Goal: Task Accomplishment & Management: Use online tool/utility

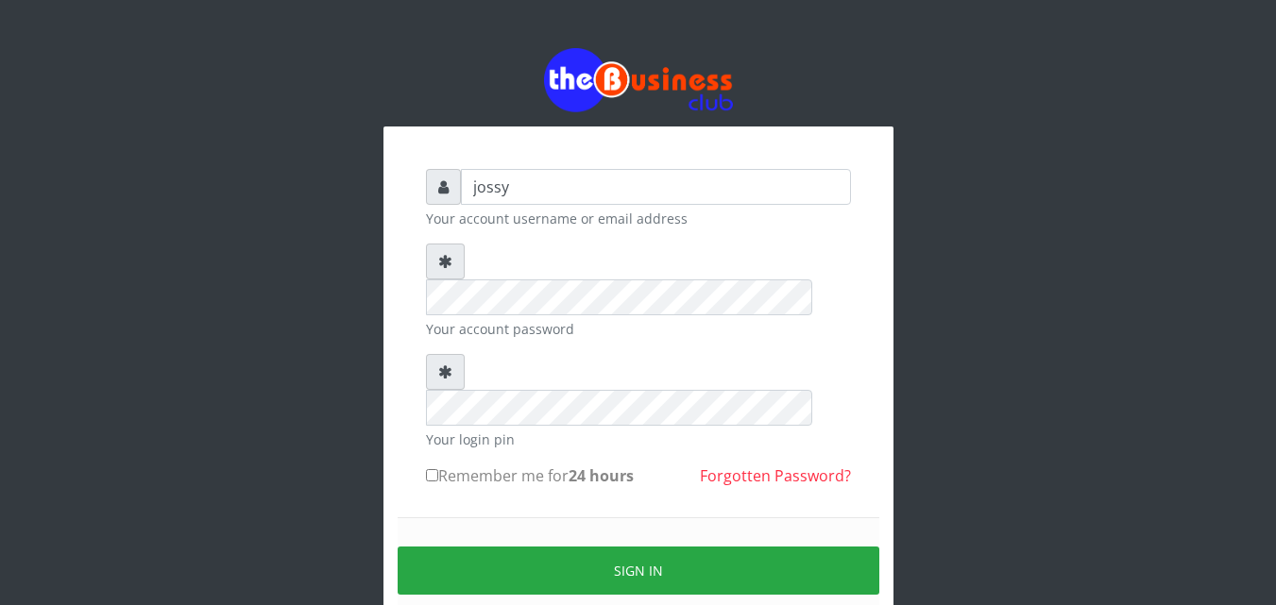
type input "jossy"
click at [580, 312] on form "jossy Your account username or email address Your account password Your login p…" at bounding box center [638, 419] width 425 height 500
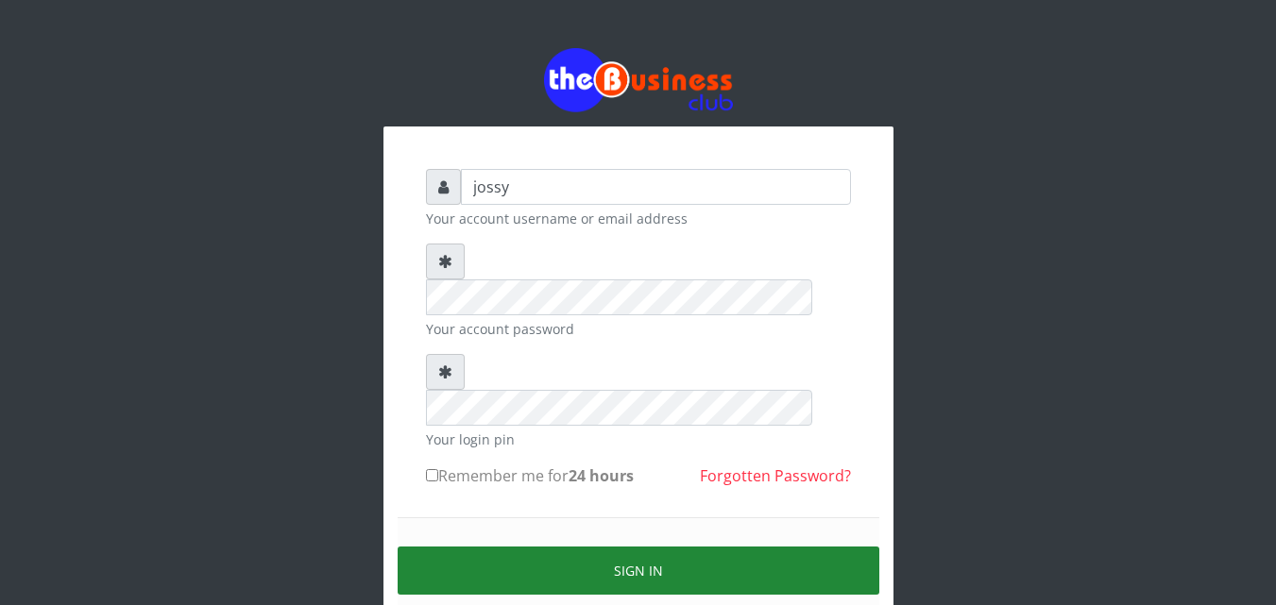
click at [621, 547] on button "Sign in" at bounding box center [639, 571] width 482 height 48
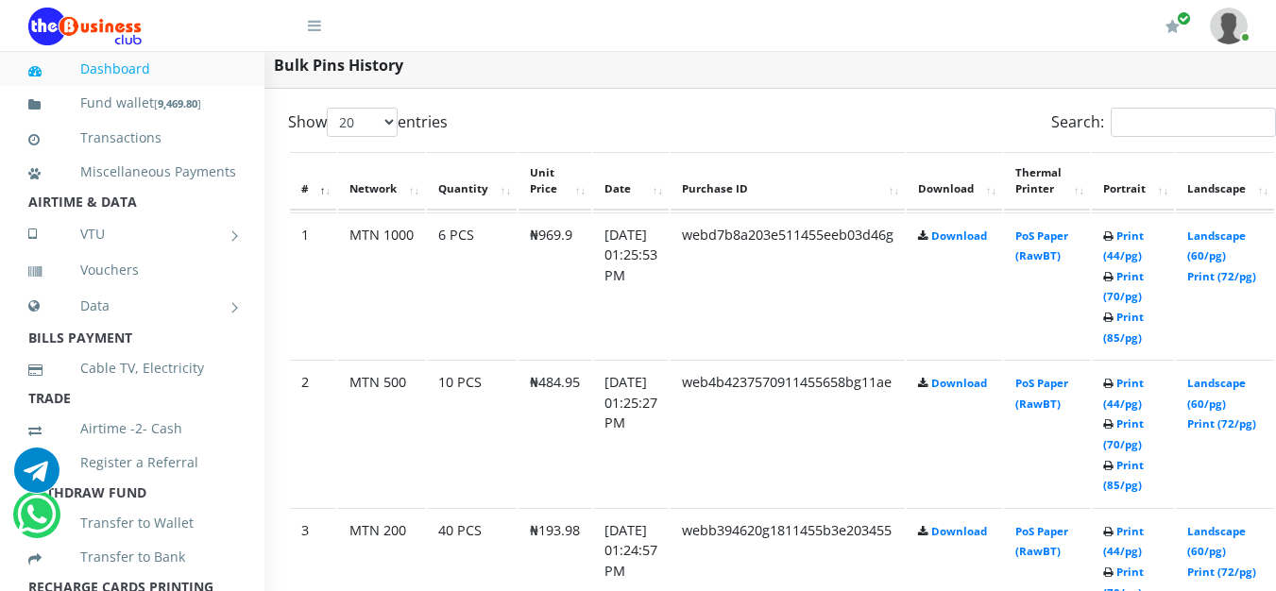
scroll to position [982, 76]
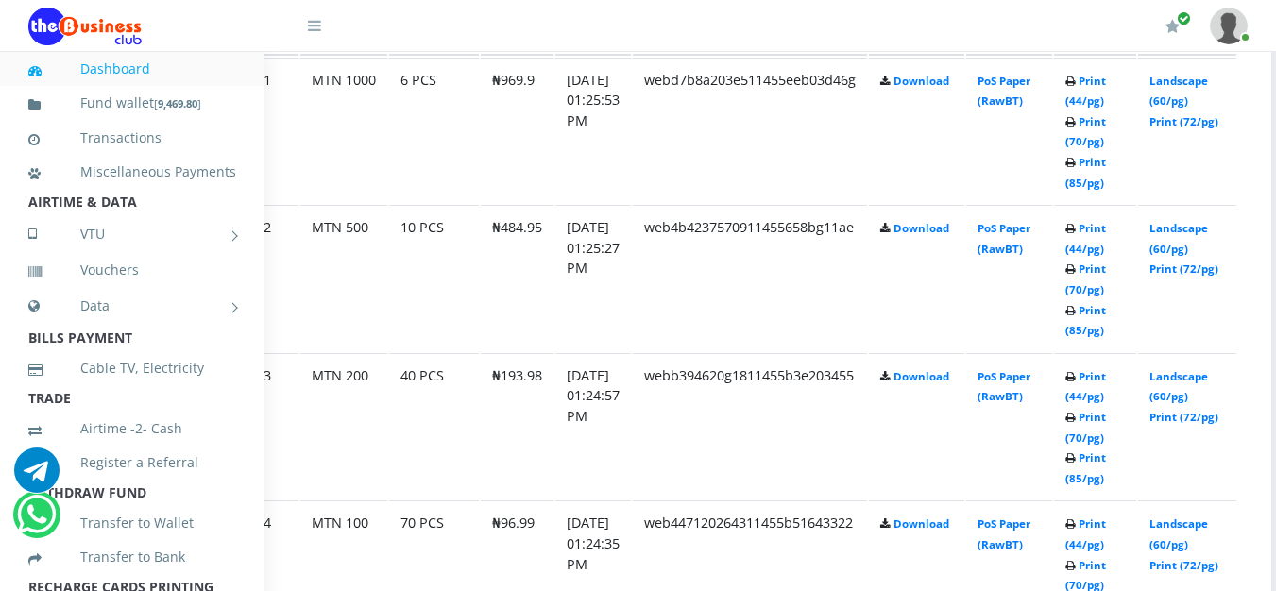
scroll to position [1142, 76]
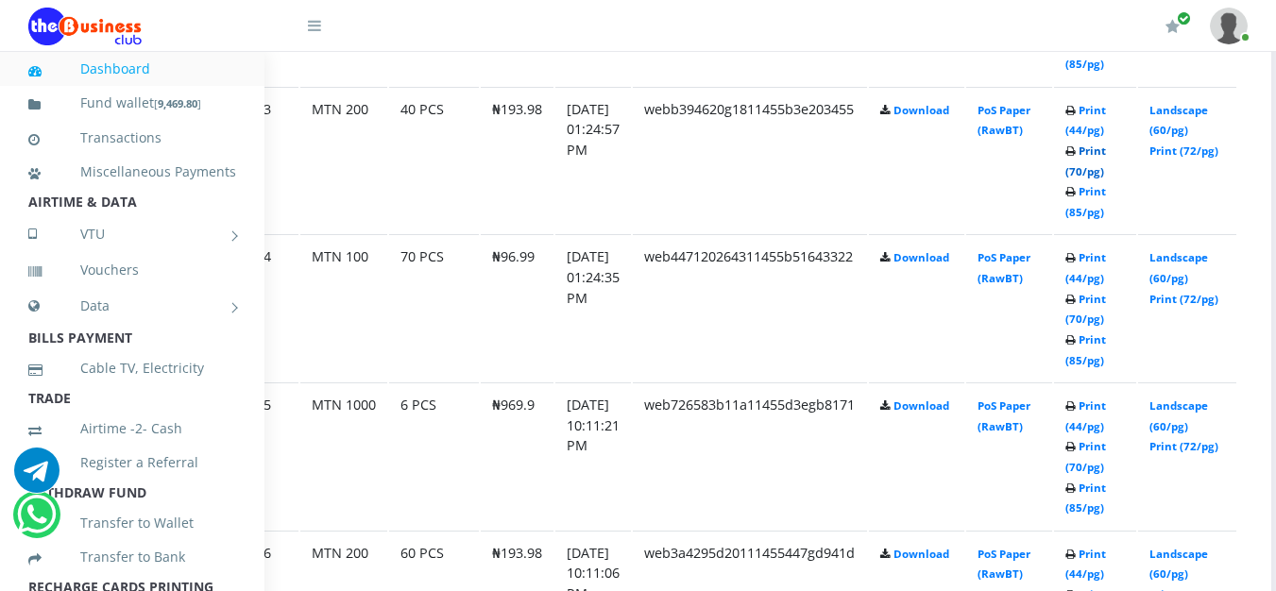
scroll to position [1406, 76]
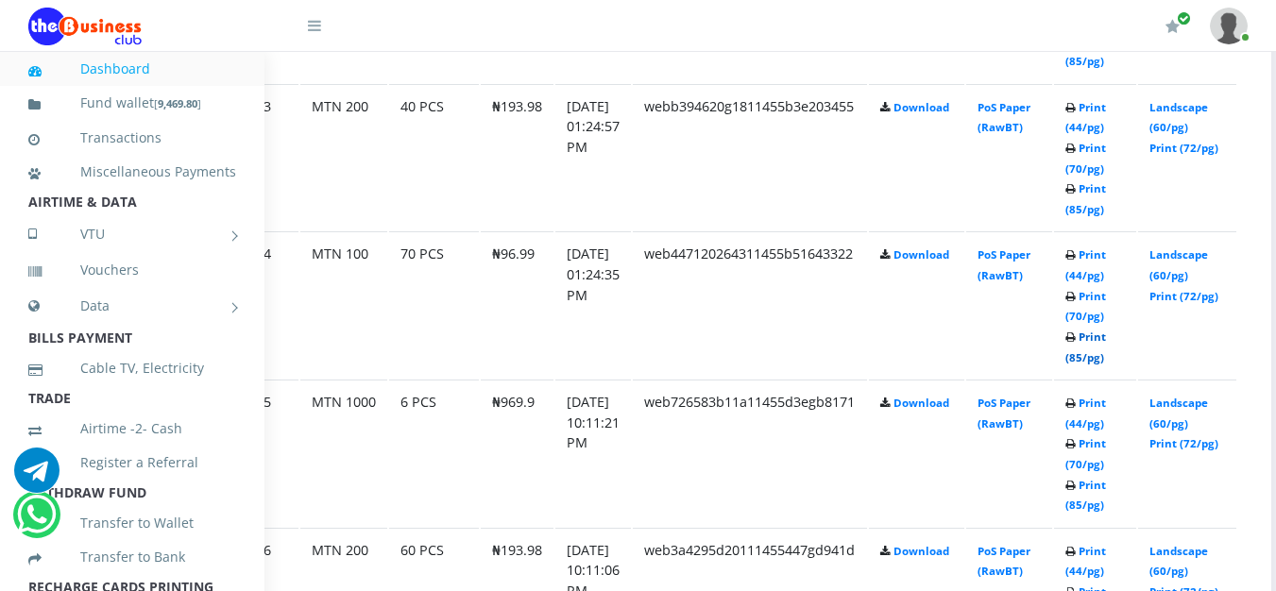
click at [1100, 356] on link "Print (85/pg)" at bounding box center [1085, 347] width 41 height 35
